Goal: Navigation & Orientation: Find specific page/section

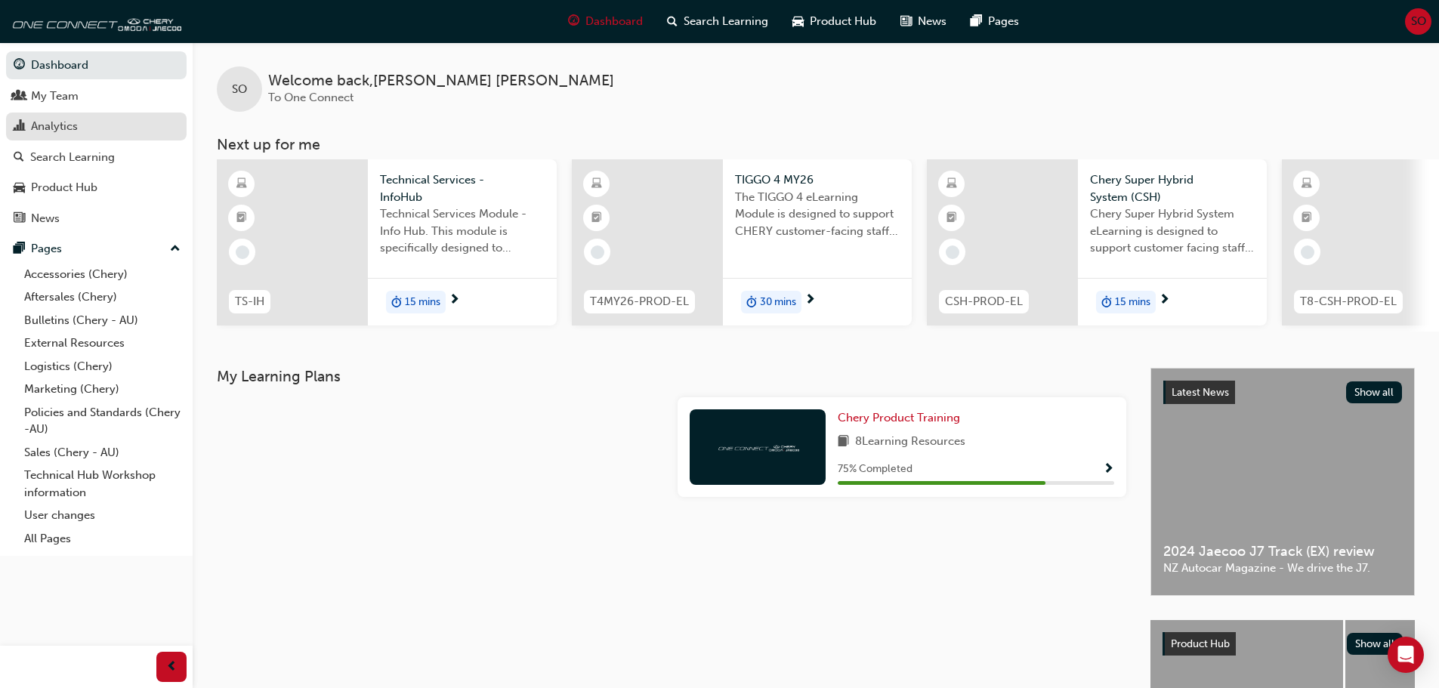
click at [63, 118] on div "Analytics" at bounding box center [54, 126] width 47 height 17
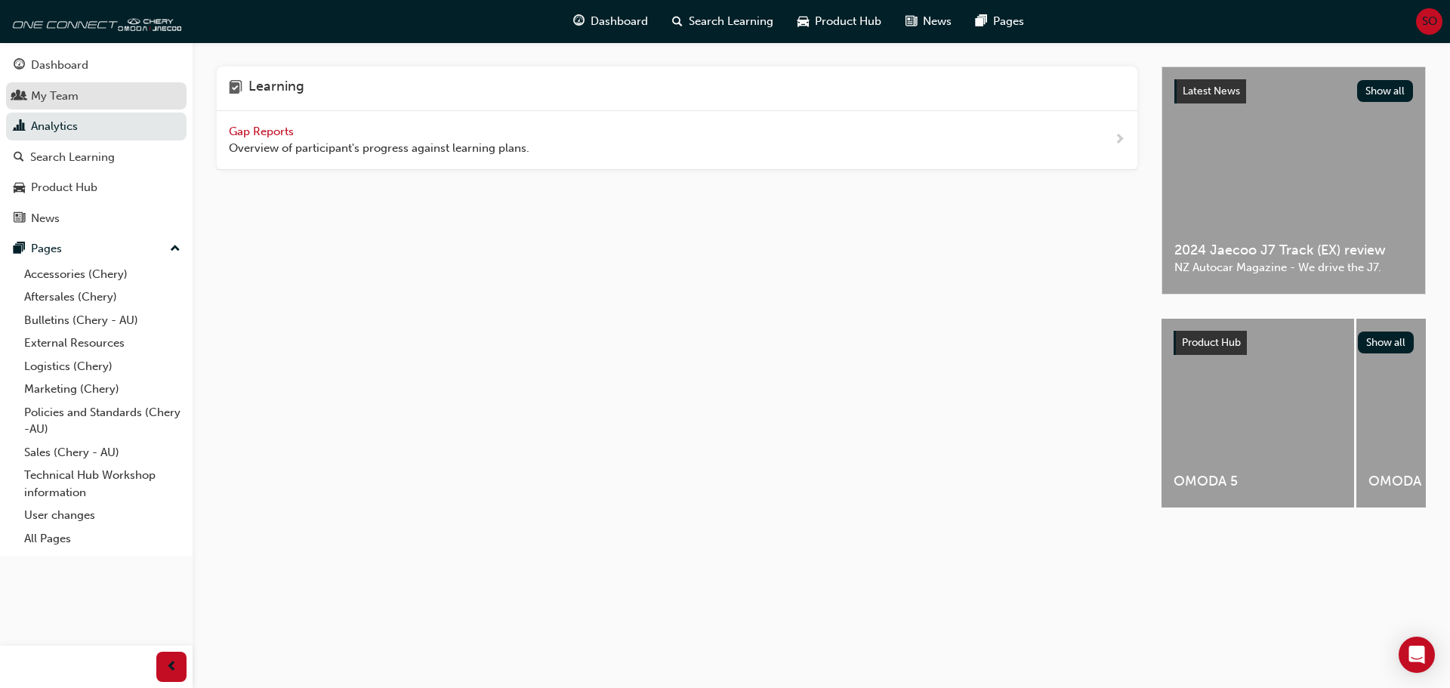
click at [72, 102] on div "My Team" at bounding box center [55, 96] width 48 height 17
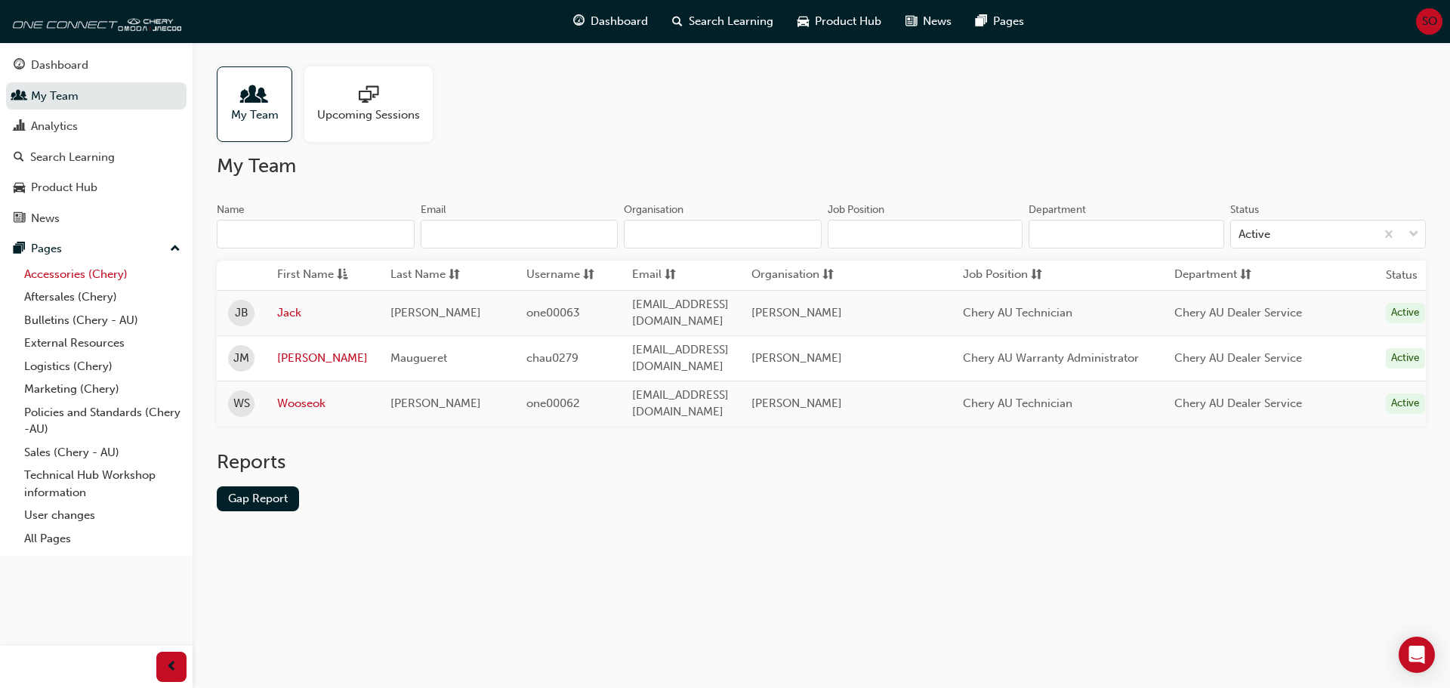
click at [79, 273] on link "Accessories (Chery)" at bounding box center [102, 274] width 168 height 23
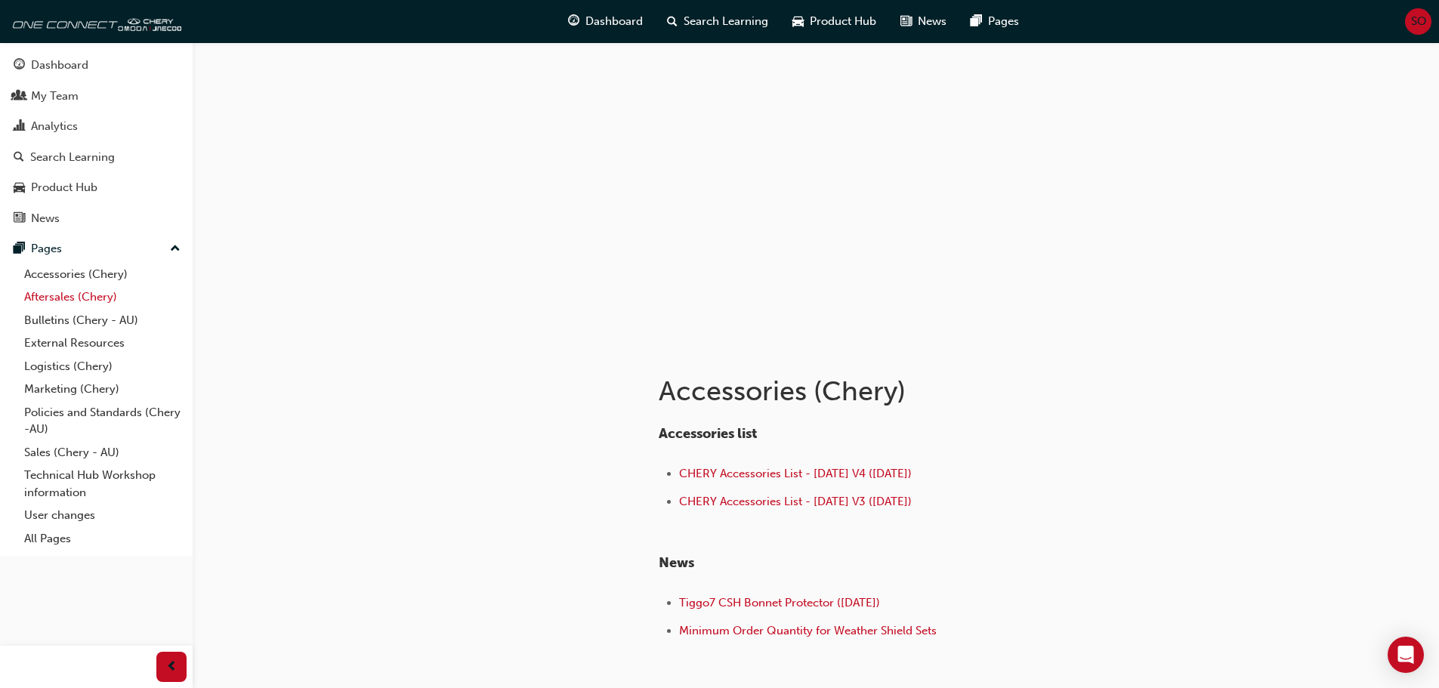
click at [52, 293] on link "Aftersales (Chery)" at bounding box center [102, 296] width 168 height 23
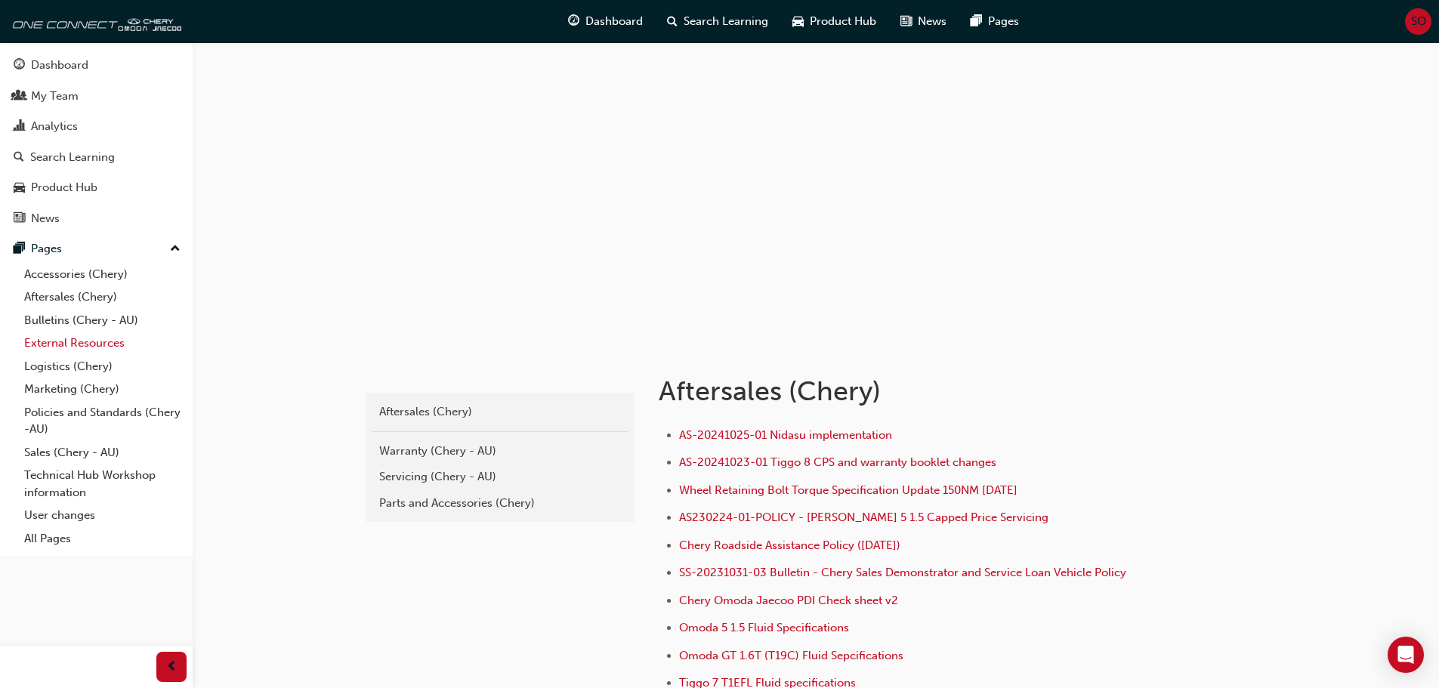
click at [52, 341] on link "External Resources" at bounding box center [102, 343] width 168 height 23
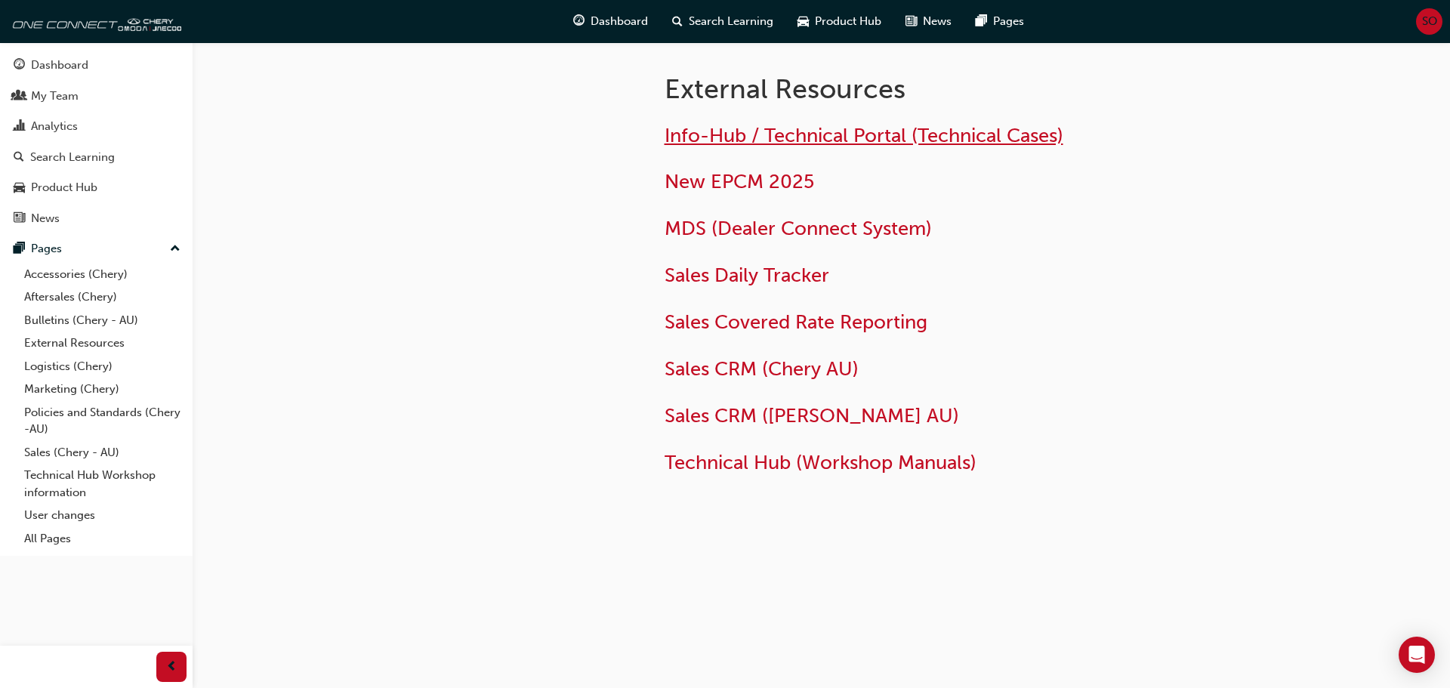
click at [786, 129] on span "Info-Hub / Technical Portal (Technical Cases)" at bounding box center [864, 135] width 399 height 23
